Goal: Task Accomplishment & Management: Use online tool/utility

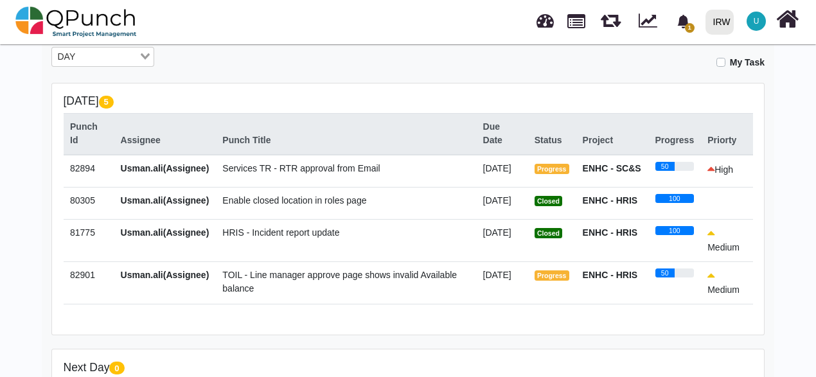
scroll to position [231, 0]
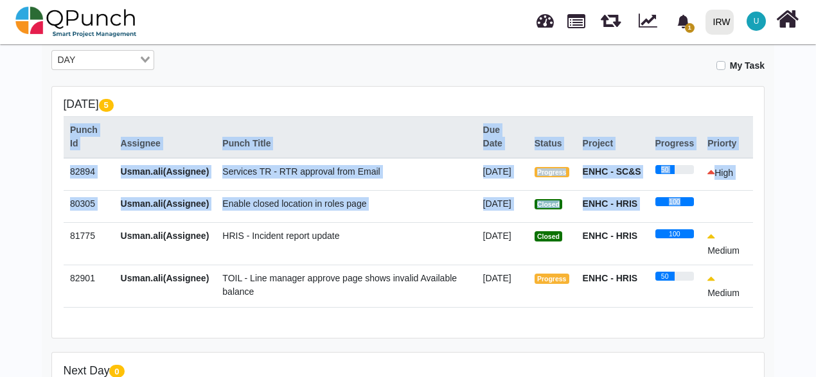
drag, startPoint x: 753, startPoint y: 192, endPoint x: 732, endPoint y: 217, distance: 32.4
click at [732, 217] on div "Today 5 Punch Id Assignee Punch Title Due Date Status Project Progress Priorty …" at bounding box center [408, 212] width 712 height 251
click at [732, 217] on td at bounding box center [727, 206] width 52 height 32
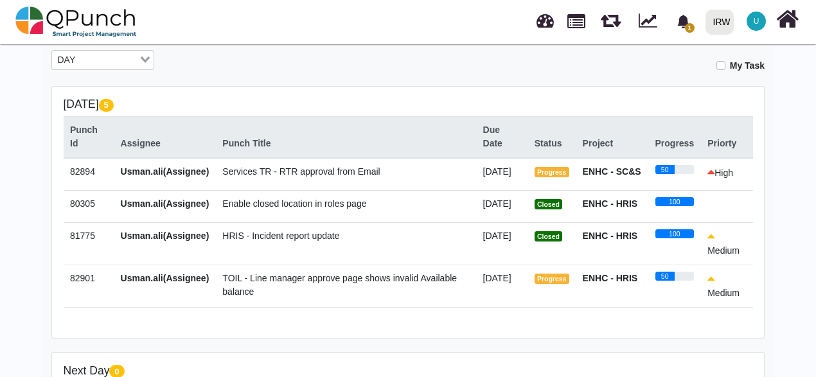
click at [419, 217] on td "Enable closed location in roles page" at bounding box center [346, 206] width 260 height 32
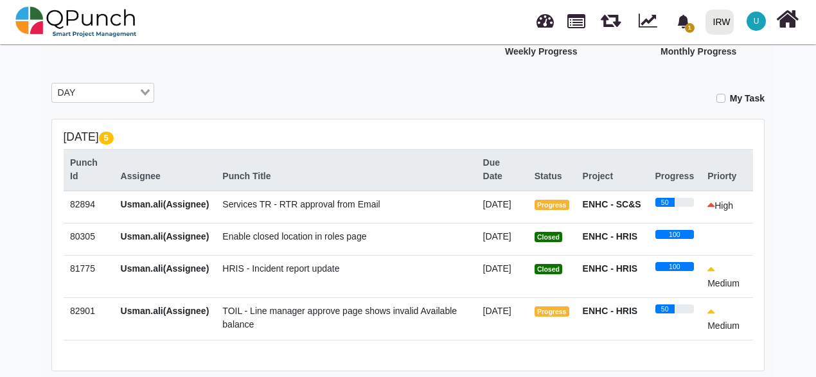
scroll to position [179, 0]
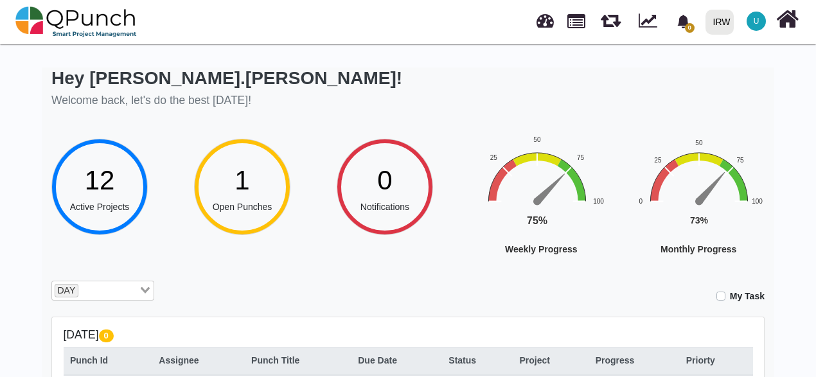
click at [744, 96] on div "Hey [PERSON_NAME].[PERSON_NAME]! Welcome back, let's do the best [DATE]!" at bounding box center [407, 89] width 713 height 44
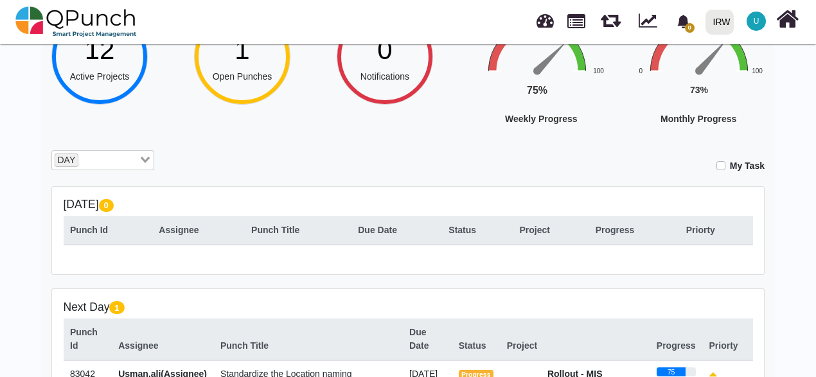
scroll to position [128, 0]
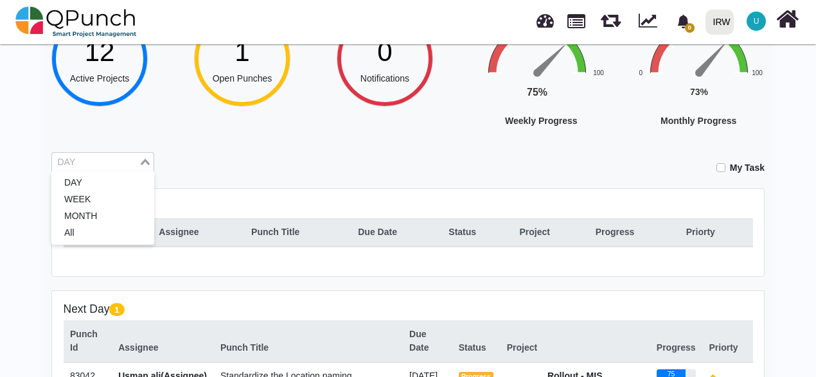
click at [144, 159] on icon "Search for option" at bounding box center [145, 162] width 9 height 6
click at [90, 202] on li "WEEK" at bounding box center [102, 199] width 103 height 17
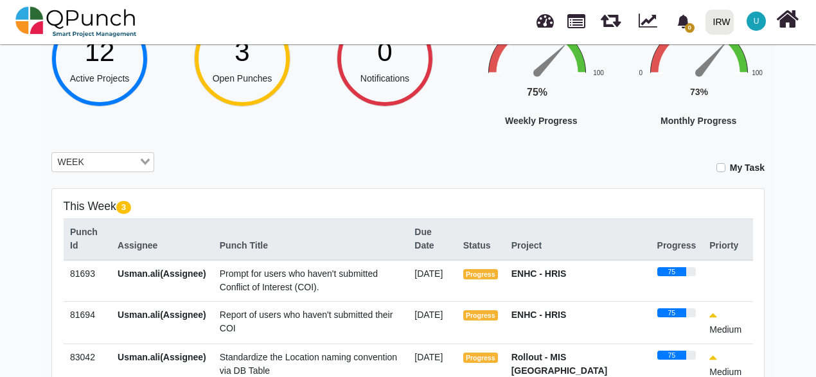
click at [308, 154] on div "My Task" at bounding box center [468, 163] width 591 height 22
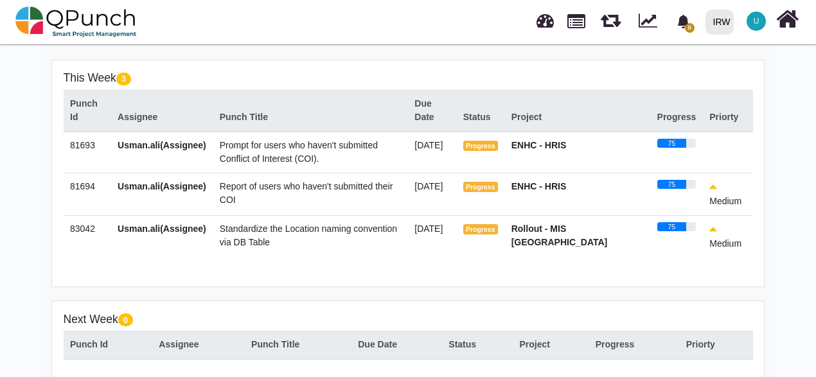
scroll to position [283, 0]
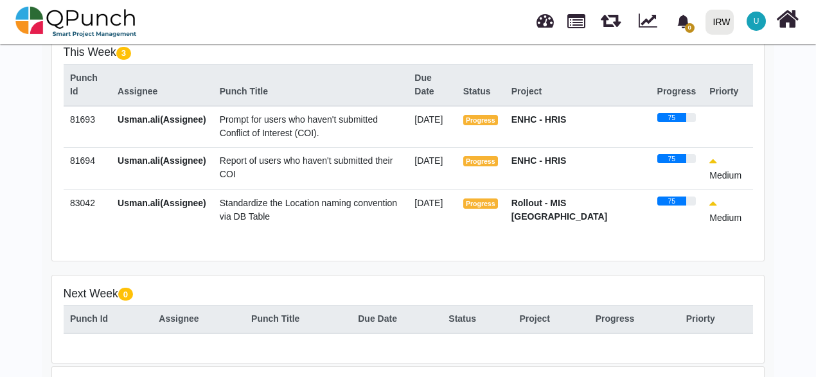
click at [15, 250] on div "Hey Usman.ali! Welcome back, let's do the best today! 12 Active Projects 3 Open…" at bounding box center [408, 125] width 816 height 732
click at [266, 230] on td "Standardize the Location naming convention via DB Table" at bounding box center [310, 210] width 195 height 42
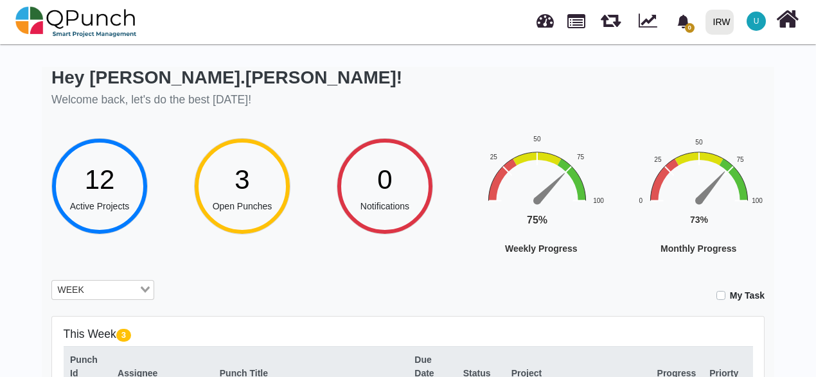
scroll to position [0, 0]
click at [539, 27] on link at bounding box center [544, 18] width 17 height 21
click at [149, 290] on icon "Search for option" at bounding box center [145, 290] width 9 height 6
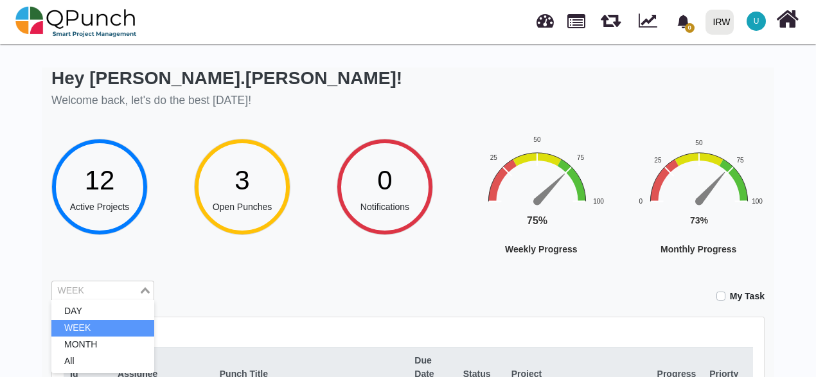
click at [149, 290] on div "Loading..." at bounding box center [146, 289] width 15 height 17
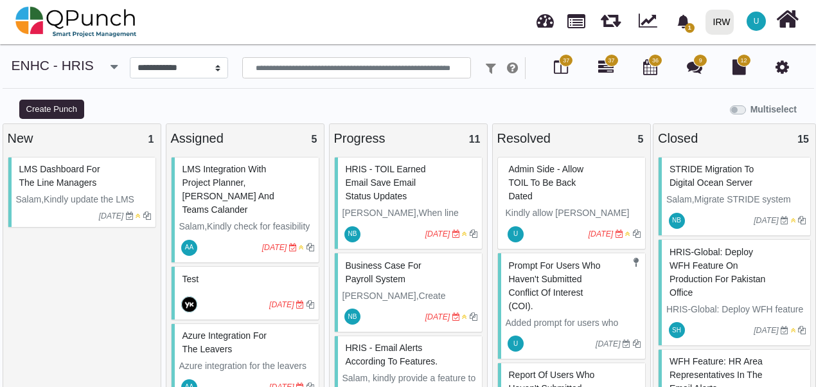
select select "****"
drag, startPoint x: 645, startPoint y: 165, endPoint x: 640, endPoint y: 126, distance: 39.6
click at [640, 126] on div "Resolved 5 Admin Side - Allow TOIL to be back dated Kindly allow [PERSON_NAME] …" at bounding box center [571, 258] width 159 height 270
click at [640, 126] on div "Resolved 5" at bounding box center [571, 138] width 157 height 28
click at [640, 100] on div "Multiselect" at bounding box center [510, 108] width 612 height 21
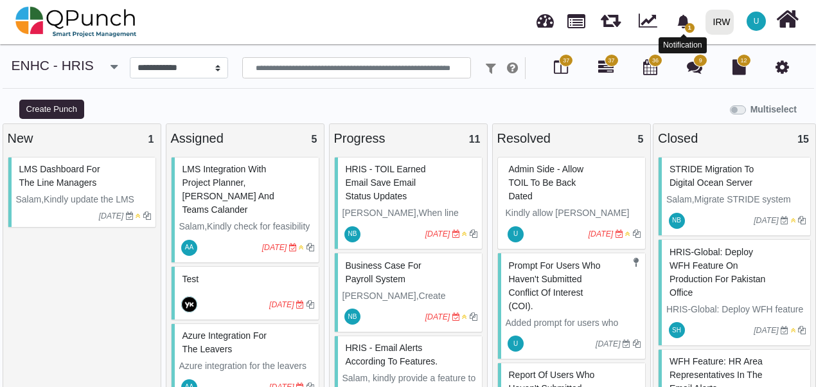
click at [684, 28] on icon "bell fill" at bounding box center [683, 21] width 12 height 13
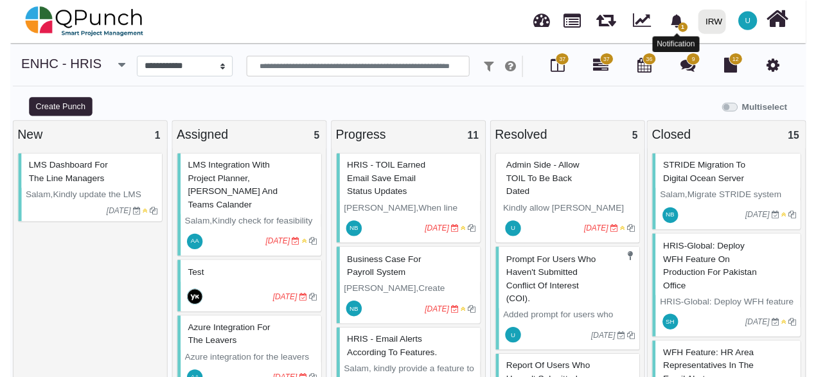
scroll to position [19, 0]
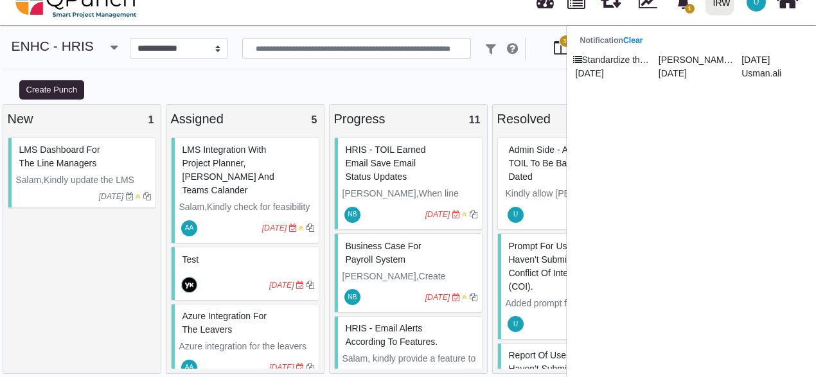
click at [368, 80] on div "Multiselect" at bounding box center [510, 88] width 612 height 21
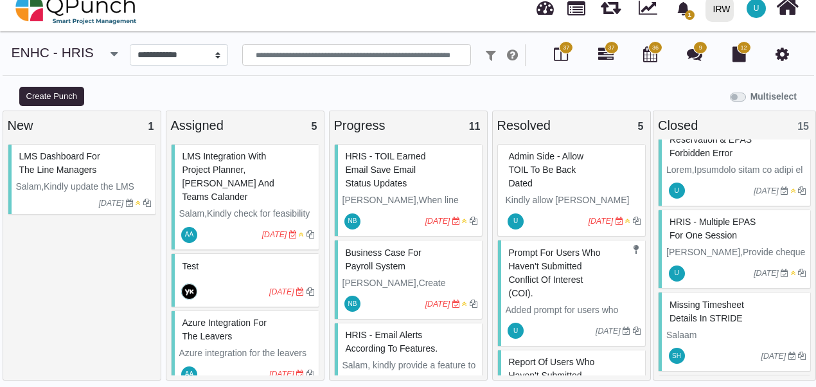
scroll to position [0, 0]
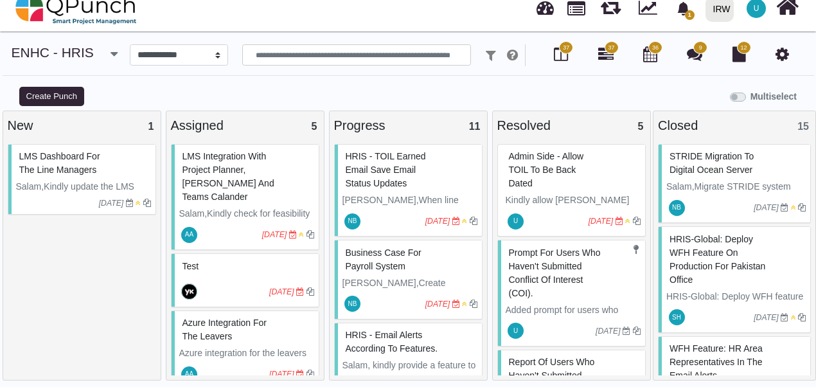
click at [527, 91] on div "Multiselect" at bounding box center [510, 95] width 612 height 21
click at [414, 57] on input "text" at bounding box center [356, 55] width 229 height 22
click at [407, 91] on div "Multiselect" at bounding box center [510, 95] width 612 height 21
click at [692, 9] on span "1" at bounding box center [683, 8] width 22 height 22
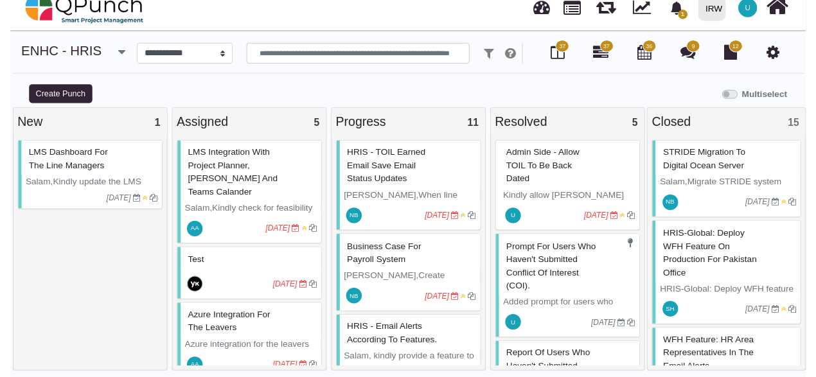
scroll to position [19, 0]
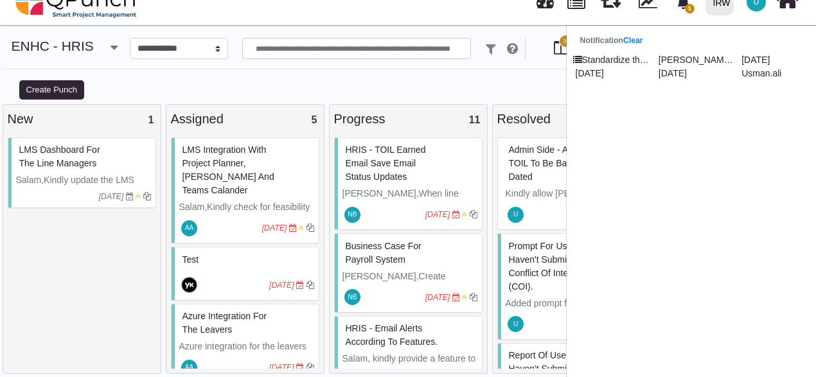
click at [511, 83] on div "Multiselect" at bounding box center [510, 88] width 612 height 21
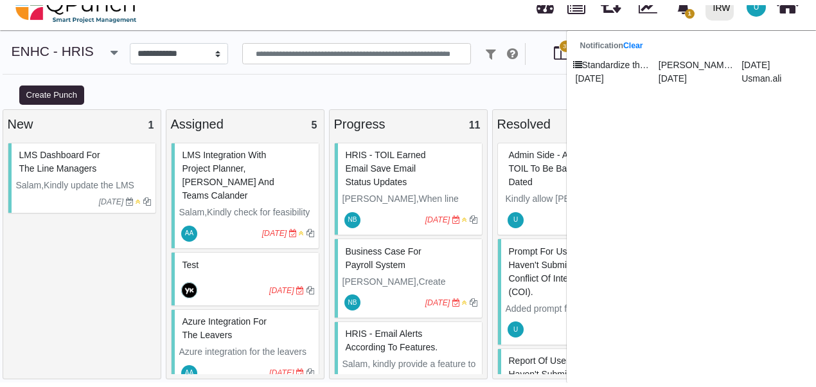
scroll to position [13, 0]
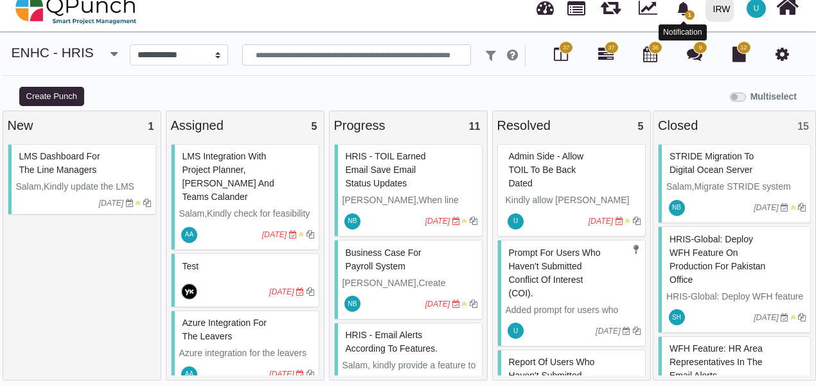
click at [683, 10] on icon "bell fill" at bounding box center [683, 8] width 12 height 13
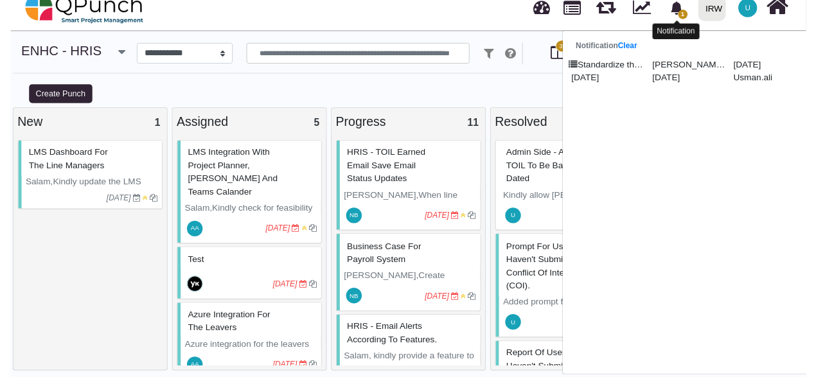
scroll to position [19, 0]
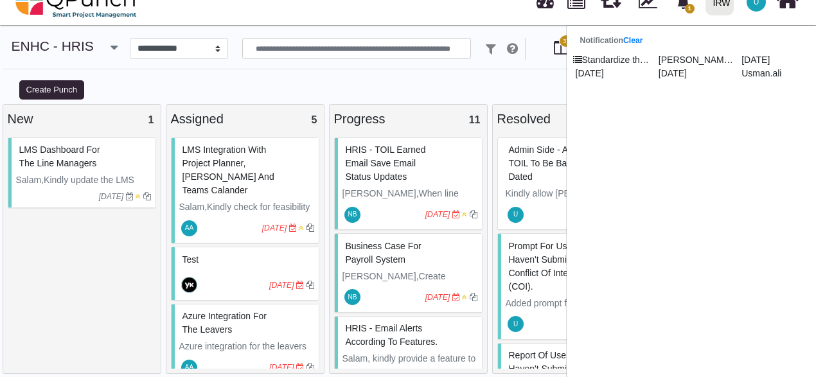
click at [497, 90] on div "Multiselect" at bounding box center [510, 88] width 612 height 21
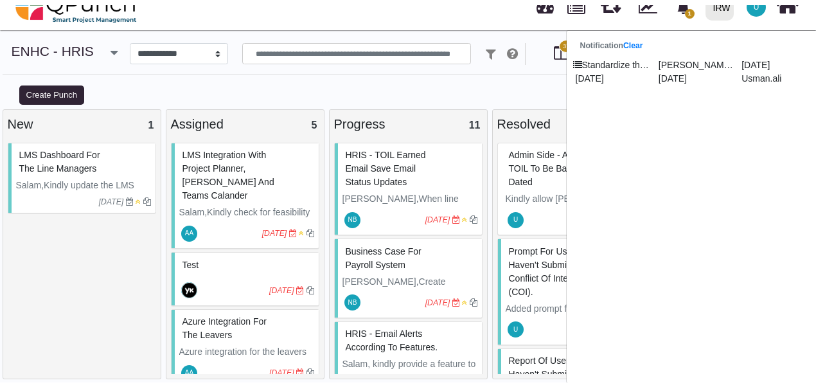
scroll to position [13, 0]
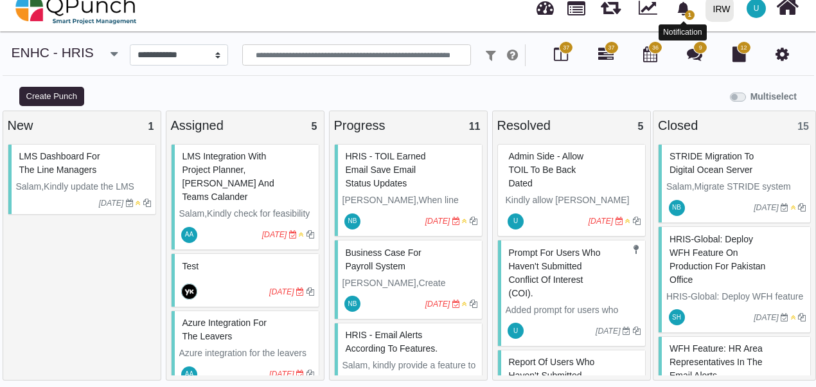
click at [684, 10] on icon "bell fill" at bounding box center [683, 8] width 12 height 13
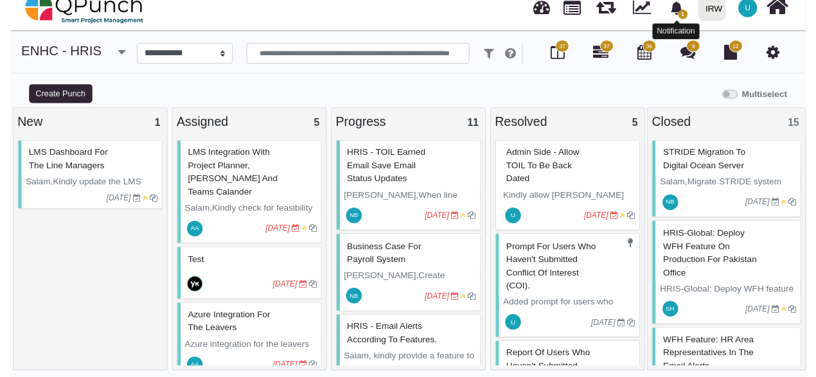
scroll to position [19, 0]
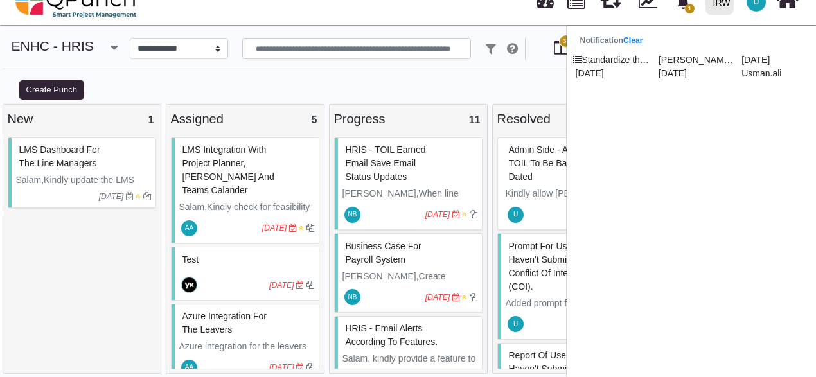
drag, startPoint x: 684, startPoint y: 10, endPoint x: 274, endPoint y: 88, distance: 417.0
click at [274, 88] on div "Multiselect" at bounding box center [510, 88] width 612 height 21
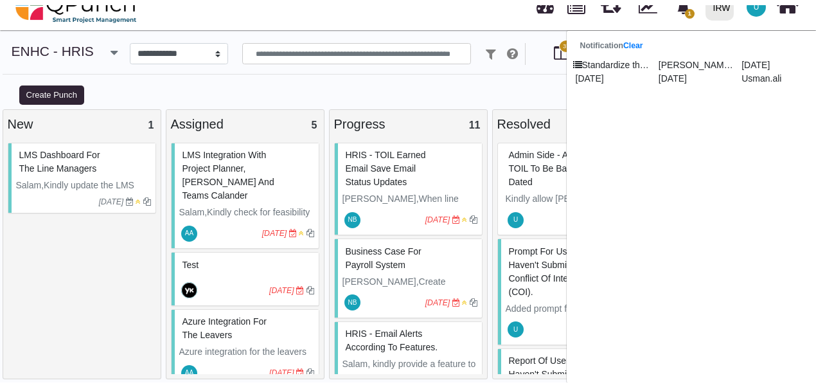
scroll to position [13, 0]
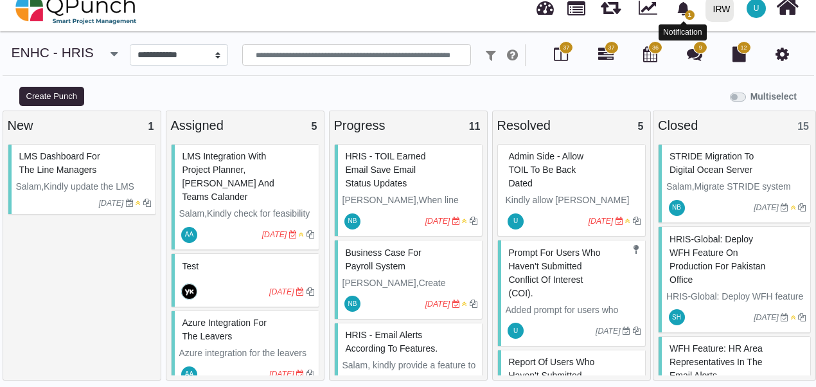
click at [683, 1] on span "1" at bounding box center [683, 8] width 22 height 22
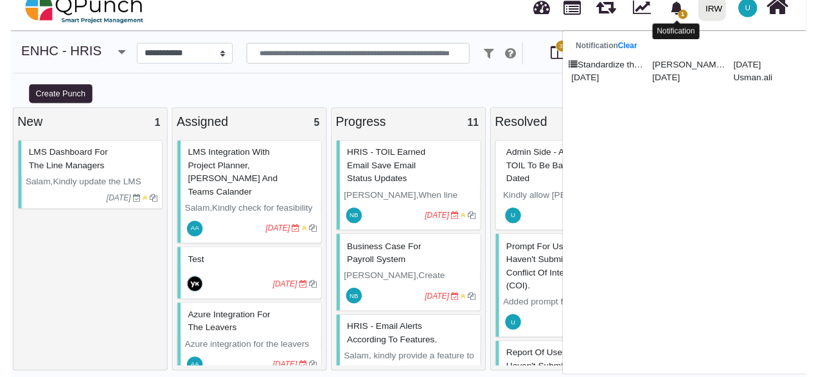
scroll to position [19, 0]
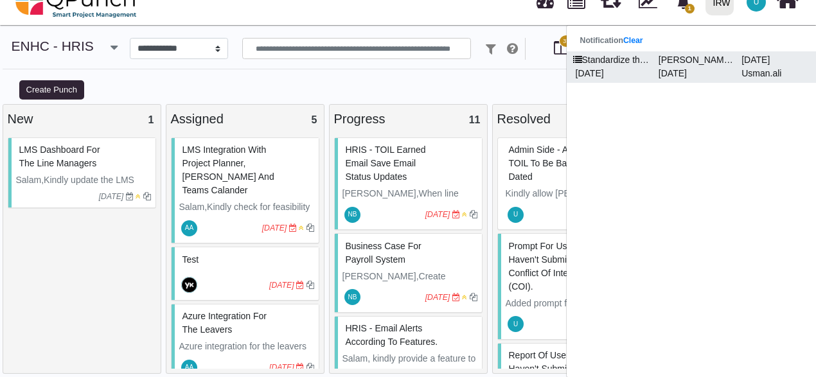
click at [668, 76] on p "[DATE]" at bounding box center [694, 73] width 83 height 13
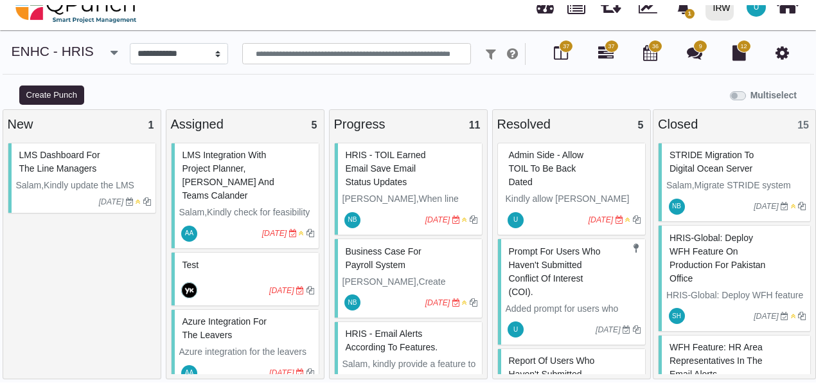
scroll to position [1, 0]
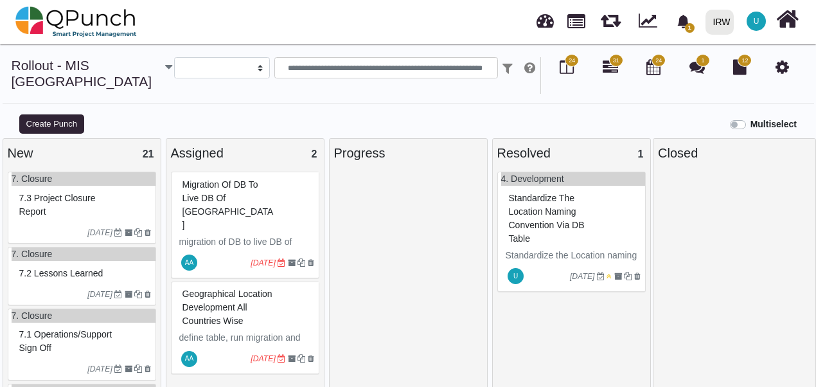
select select
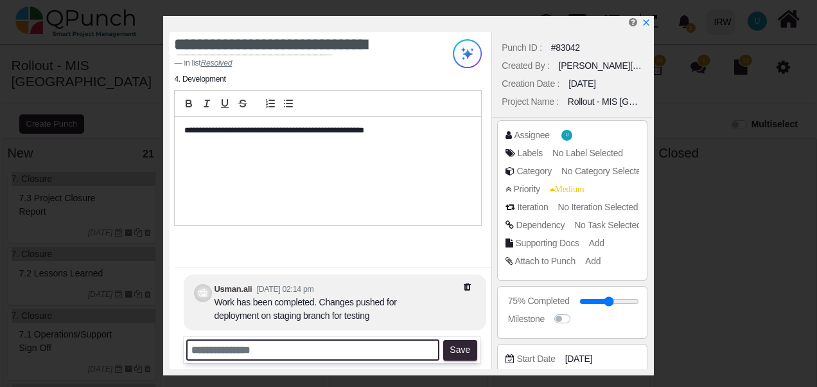
click at [231, 356] on input "text" at bounding box center [312, 349] width 253 height 21
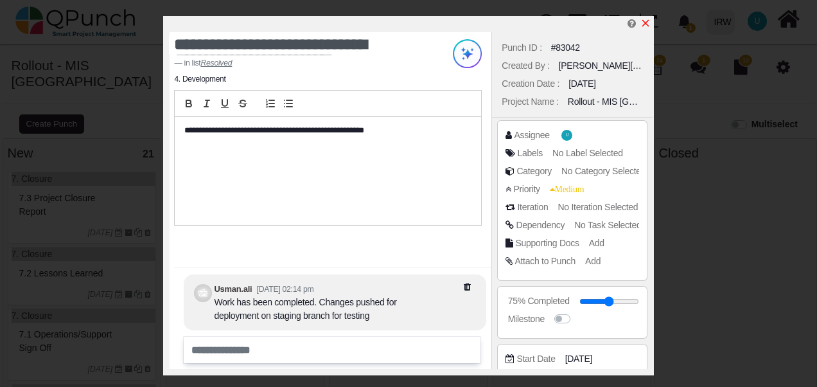
click at [644, 24] on icon "x" at bounding box center [645, 23] width 7 height 7
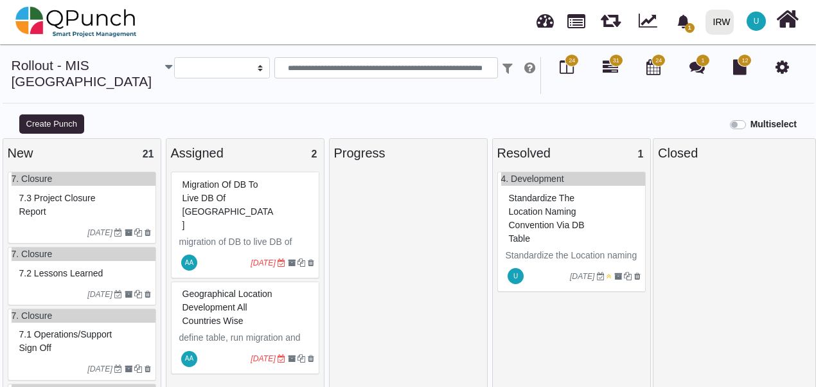
click at [165, 69] on icon "button" at bounding box center [168, 66] width 7 height 13
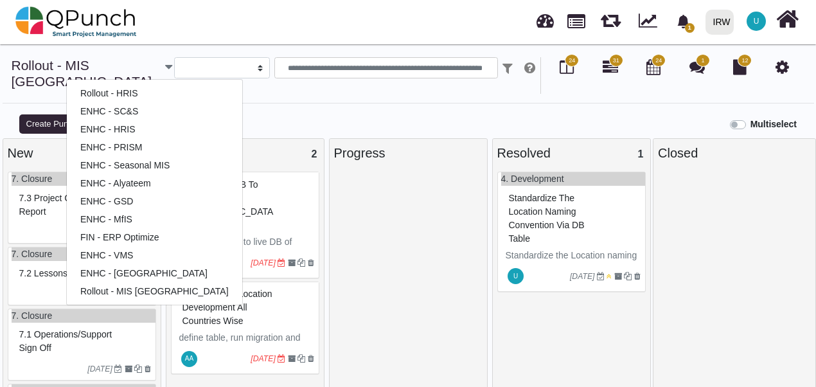
click at [412, 212] on div at bounding box center [408, 289] width 148 height 236
